Goal: Answer question/provide support

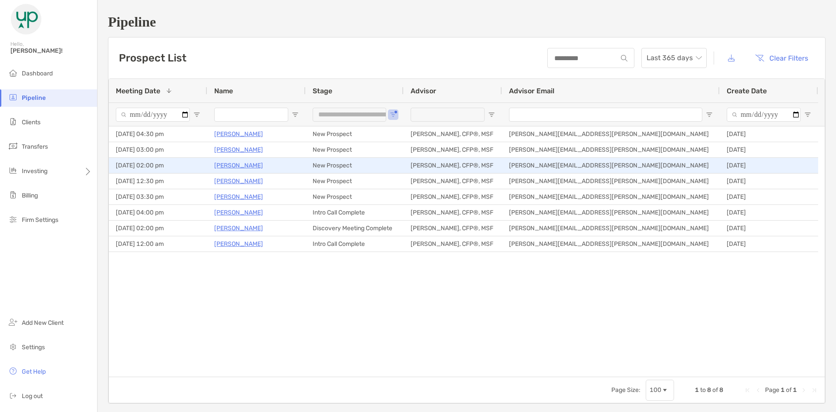
click at [240, 167] on p "[PERSON_NAME]" at bounding box center [238, 165] width 49 height 11
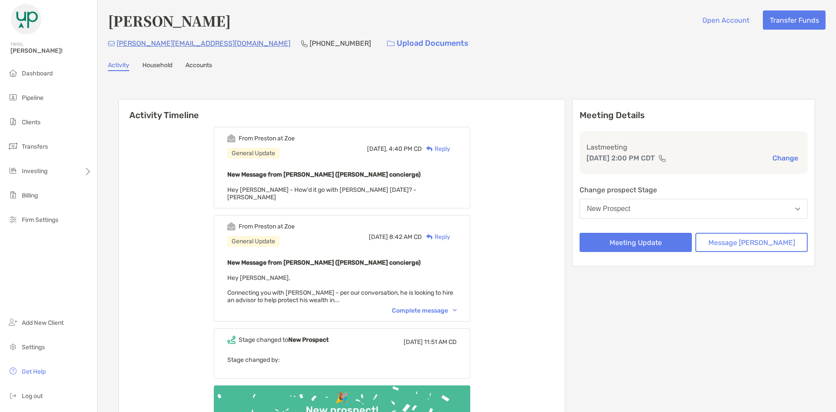
click at [450, 148] on div "Reply" at bounding box center [436, 148] width 28 height 9
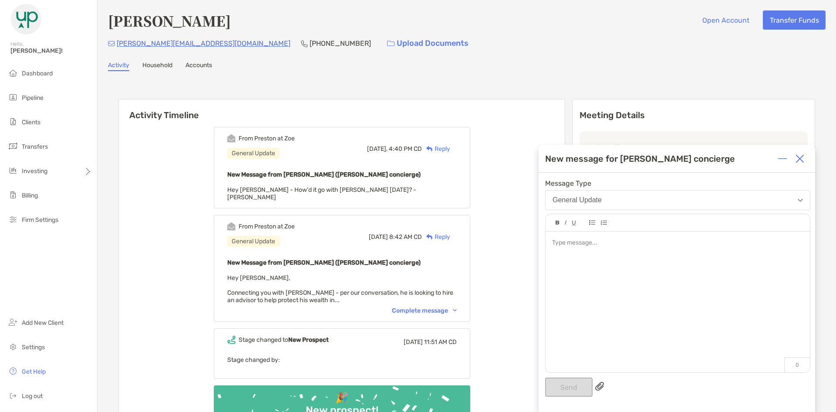
click at [803, 163] on div at bounding box center [799, 158] width 17 height 17
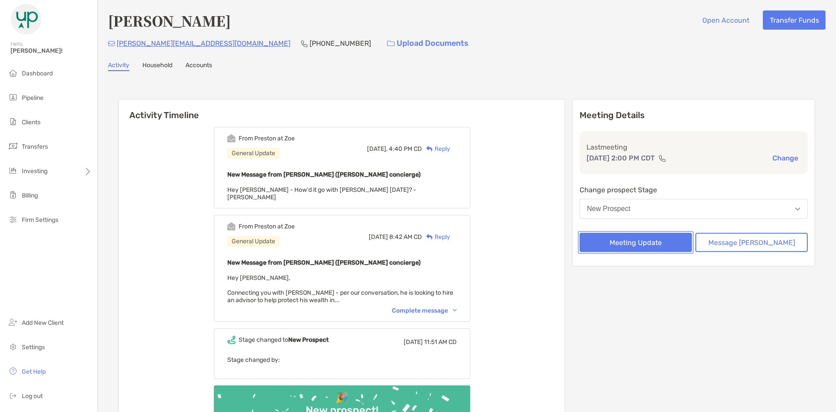
click at [680, 241] on button "Meeting Update" at bounding box center [636, 242] width 112 height 19
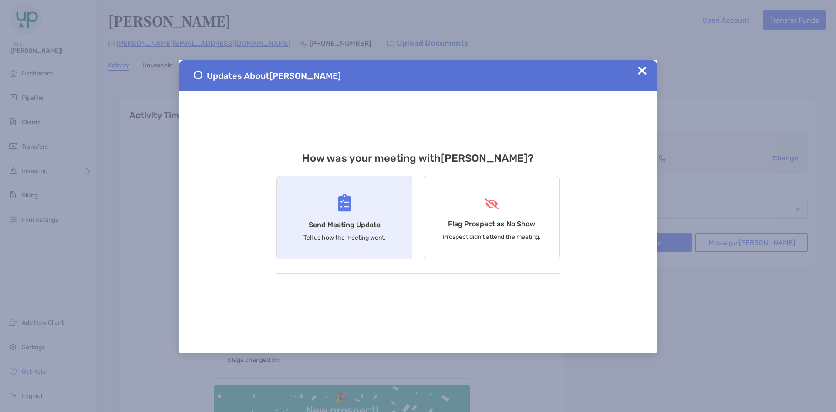
click at [304, 219] on div "Send Meeting Update Tell us how the meeting went." at bounding box center [345, 218] width 136 height 84
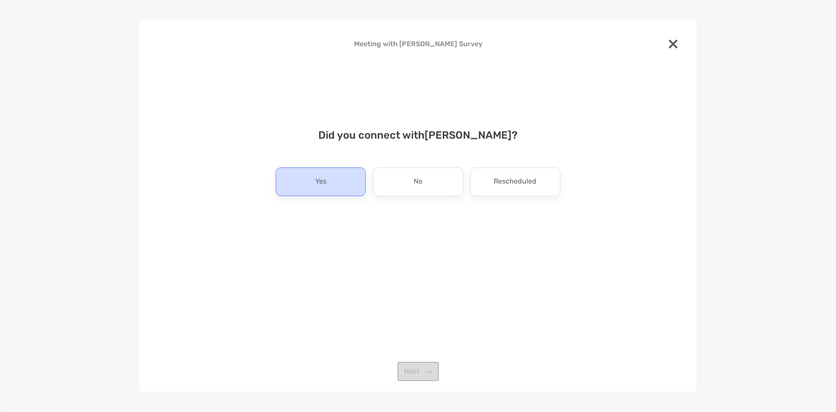
click at [338, 192] on div "Yes" at bounding box center [321, 181] width 90 height 29
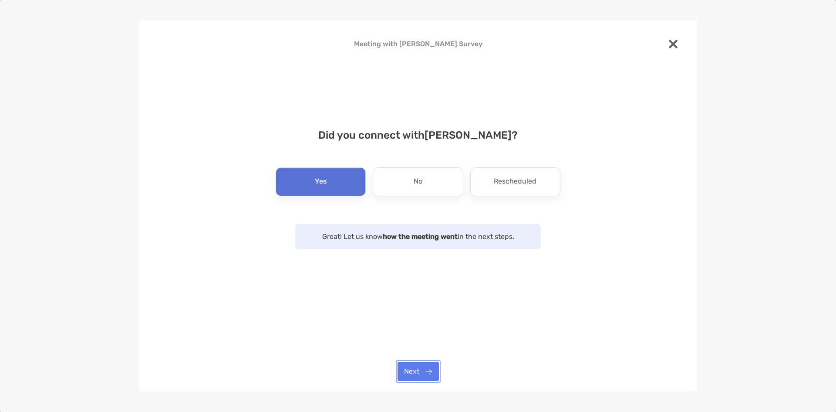
click at [427, 374] on button "Next" at bounding box center [418, 370] width 41 height 19
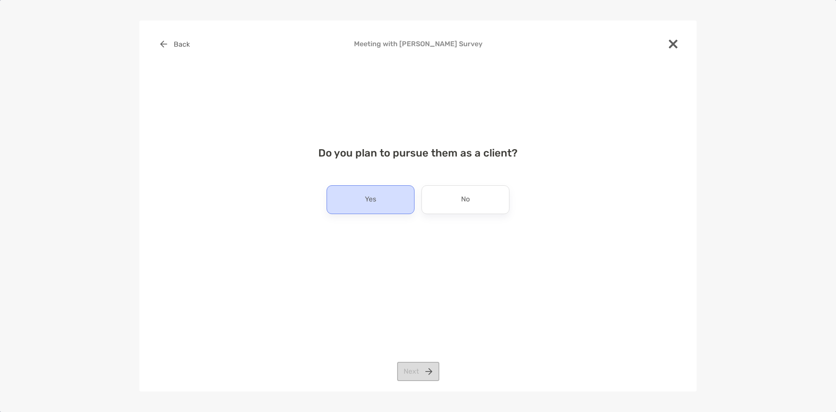
click at [375, 204] on p "Yes" at bounding box center [370, 199] width 11 height 14
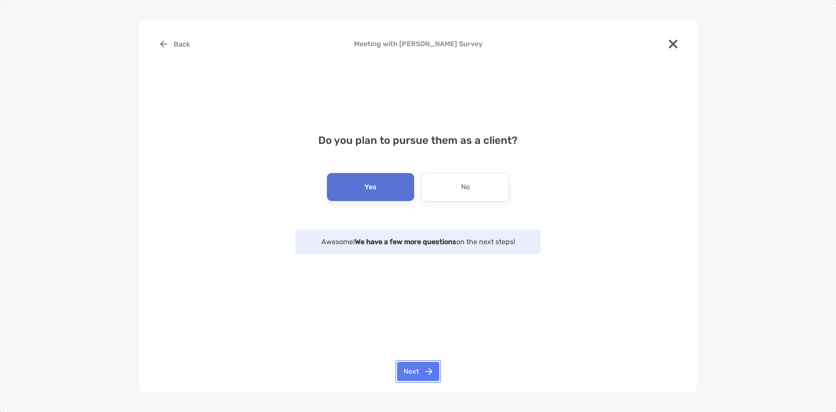
click at [431, 377] on button "Next" at bounding box center [418, 370] width 42 height 19
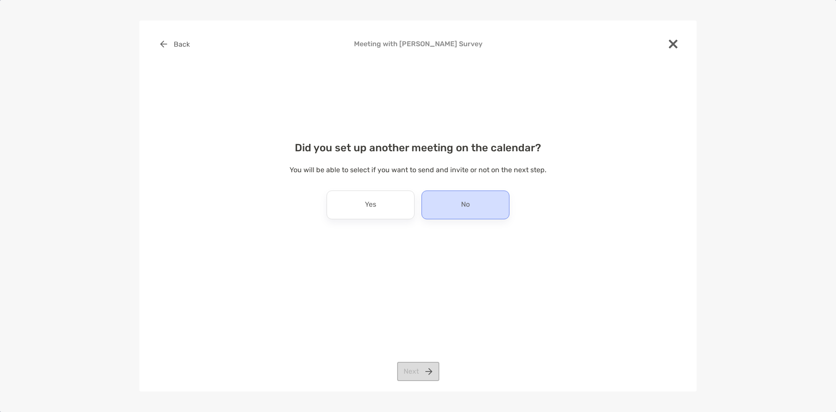
click at [462, 196] on div "No" at bounding box center [466, 204] width 88 height 29
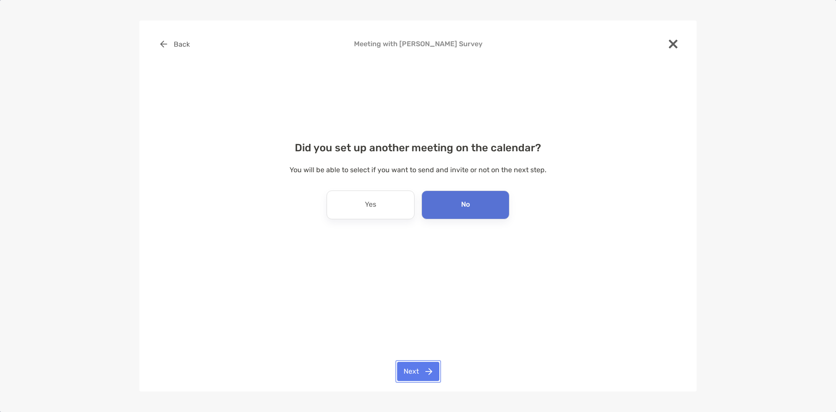
click at [419, 365] on button "Next" at bounding box center [418, 370] width 42 height 19
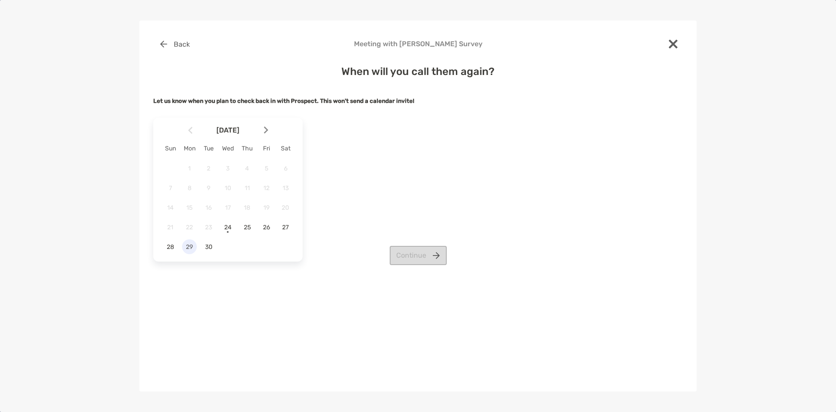
click at [191, 244] on span "29" at bounding box center [189, 246] width 15 height 7
click at [407, 248] on button "Continue" at bounding box center [418, 255] width 57 height 19
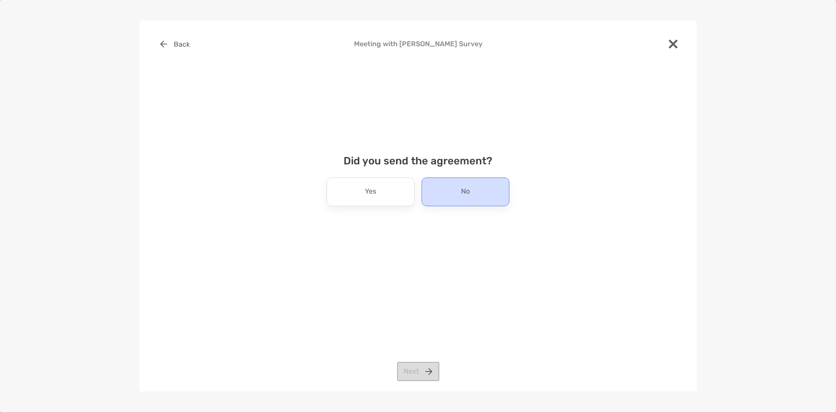
drag, startPoint x: 472, startPoint y: 192, endPoint x: 466, endPoint y: 206, distance: 15.4
click at [473, 192] on div "No" at bounding box center [466, 191] width 88 height 29
click at [423, 372] on button "Next" at bounding box center [418, 370] width 42 height 19
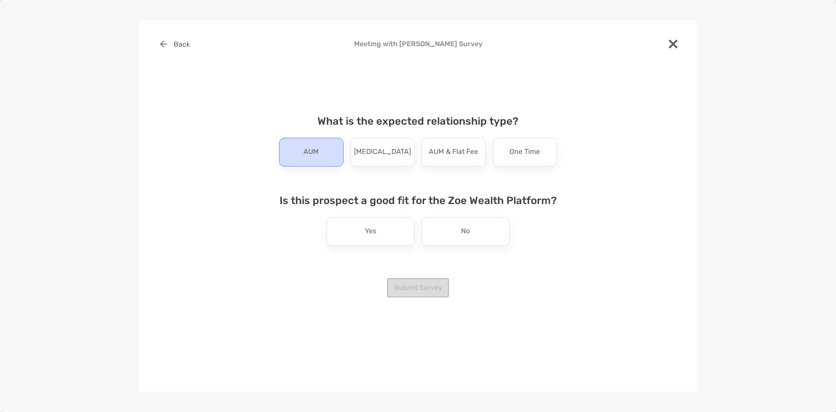
click at [316, 148] on p "AUM" at bounding box center [311, 152] width 15 height 14
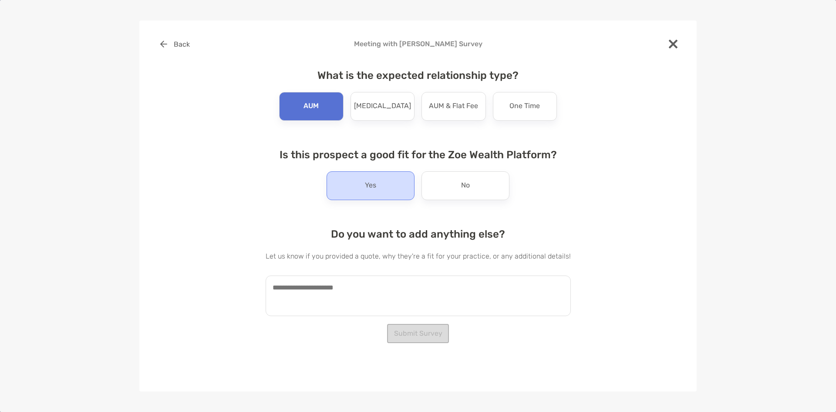
click at [380, 189] on div "Yes" at bounding box center [371, 185] width 88 height 29
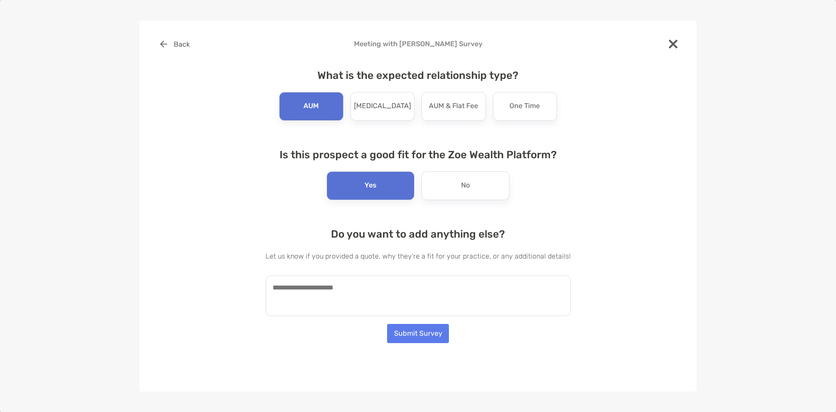
click at [391, 281] on textarea at bounding box center [418, 295] width 305 height 41
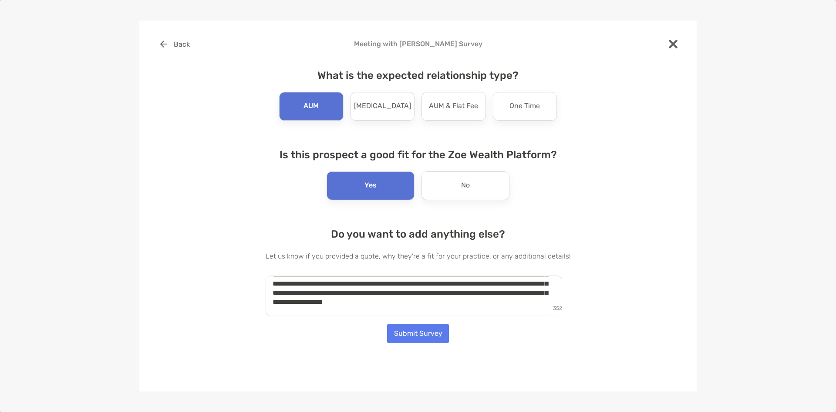
scroll to position [50, 0]
click at [320, 314] on textarea "**********" at bounding box center [414, 295] width 297 height 41
click at [479, 313] on textarea "**********" at bounding box center [414, 295] width 297 height 41
type textarea "**********"
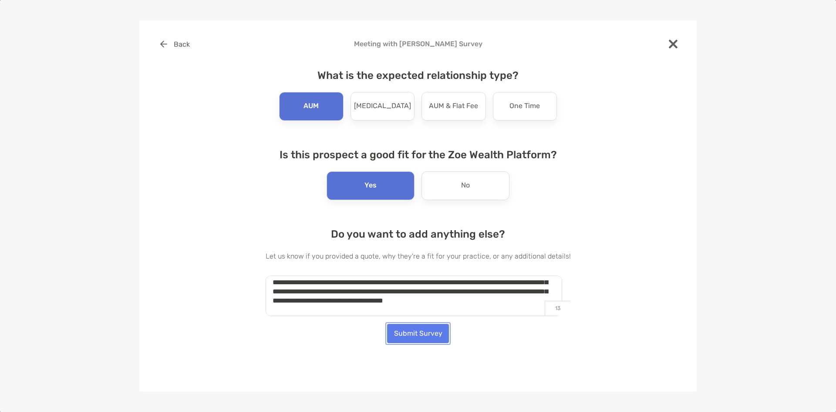
click at [422, 327] on button "Submit Survey" at bounding box center [418, 333] width 62 height 19
